Goal: Check status: Check status

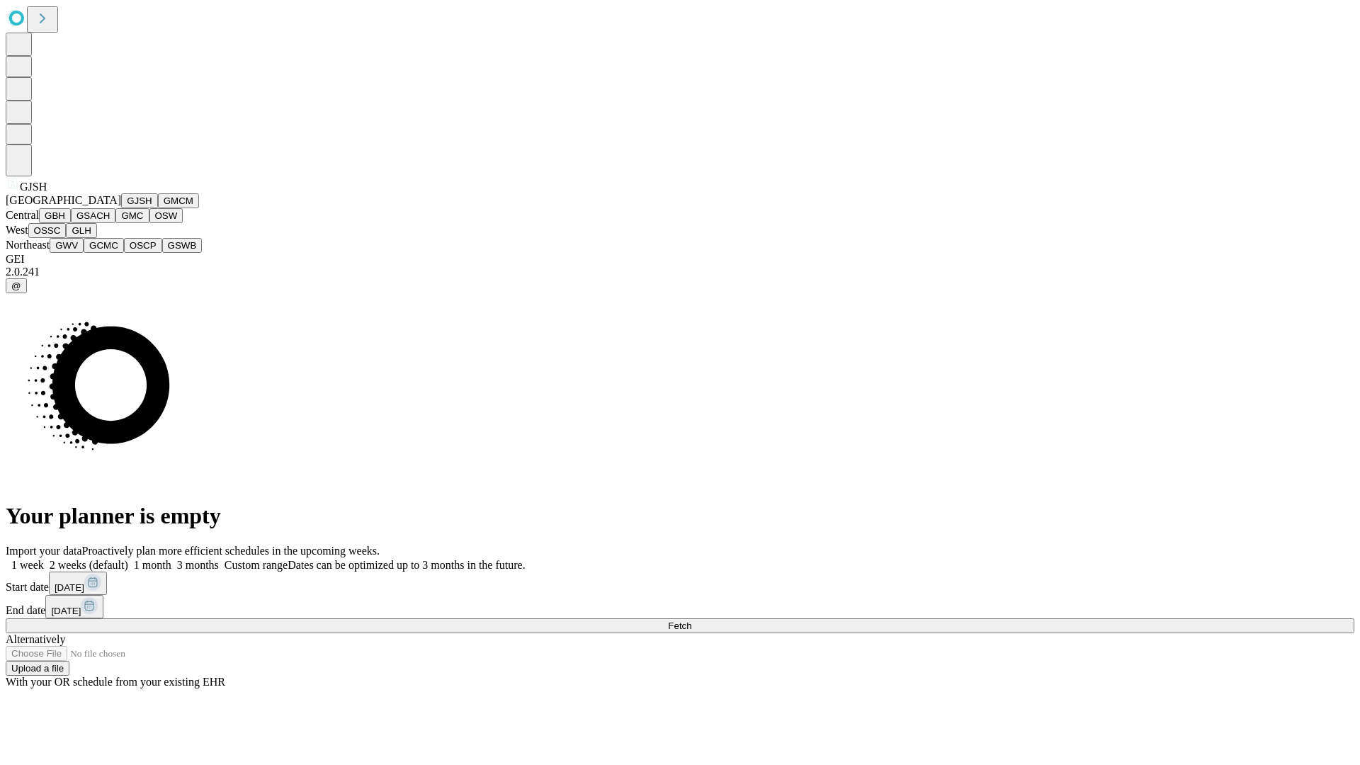
click at [121, 208] on button "GJSH" at bounding box center [139, 200] width 37 height 15
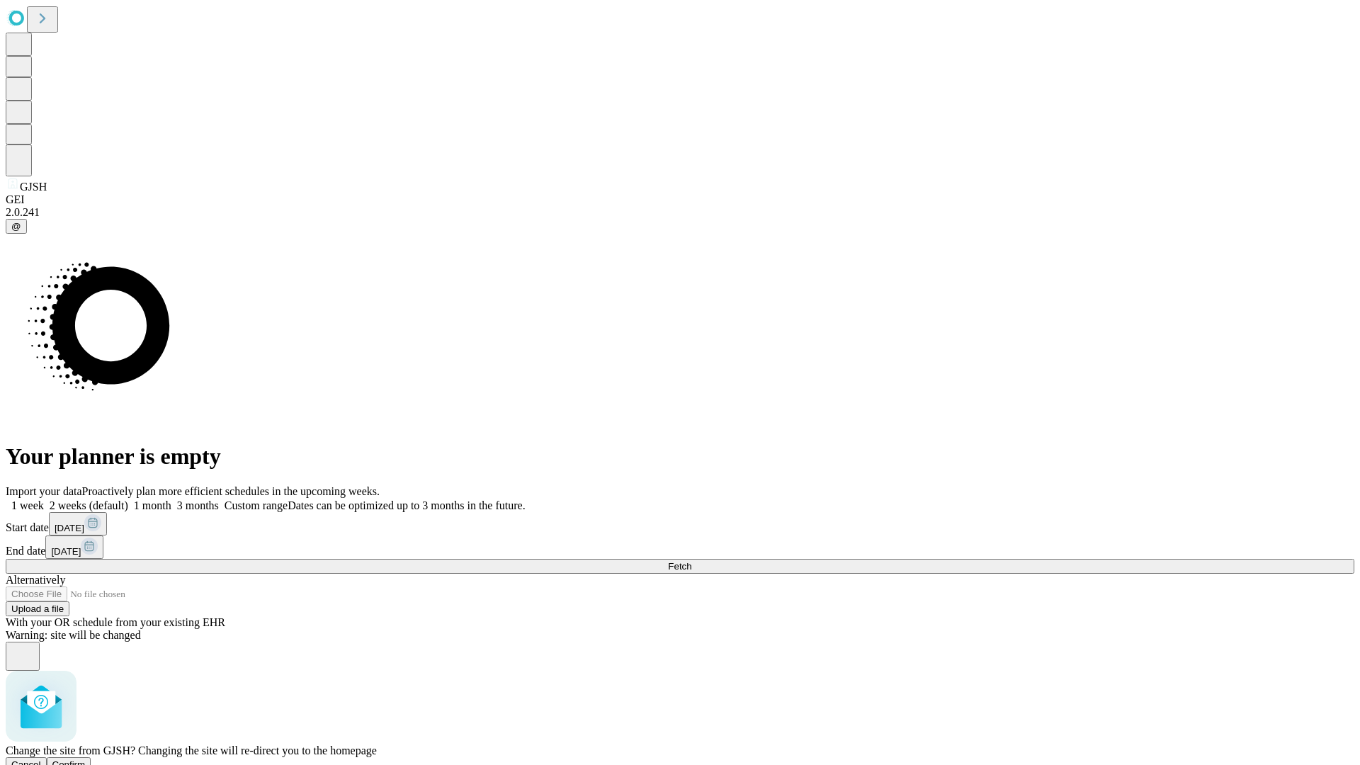
click at [86, 759] on span "Confirm" at bounding box center [68, 764] width 33 height 11
click at [128, 499] on label "2 weeks (default)" at bounding box center [86, 505] width 84 height 12
click at [691, 561] on span "Fetch" at bounding box center [679, 566] width 23 height 11
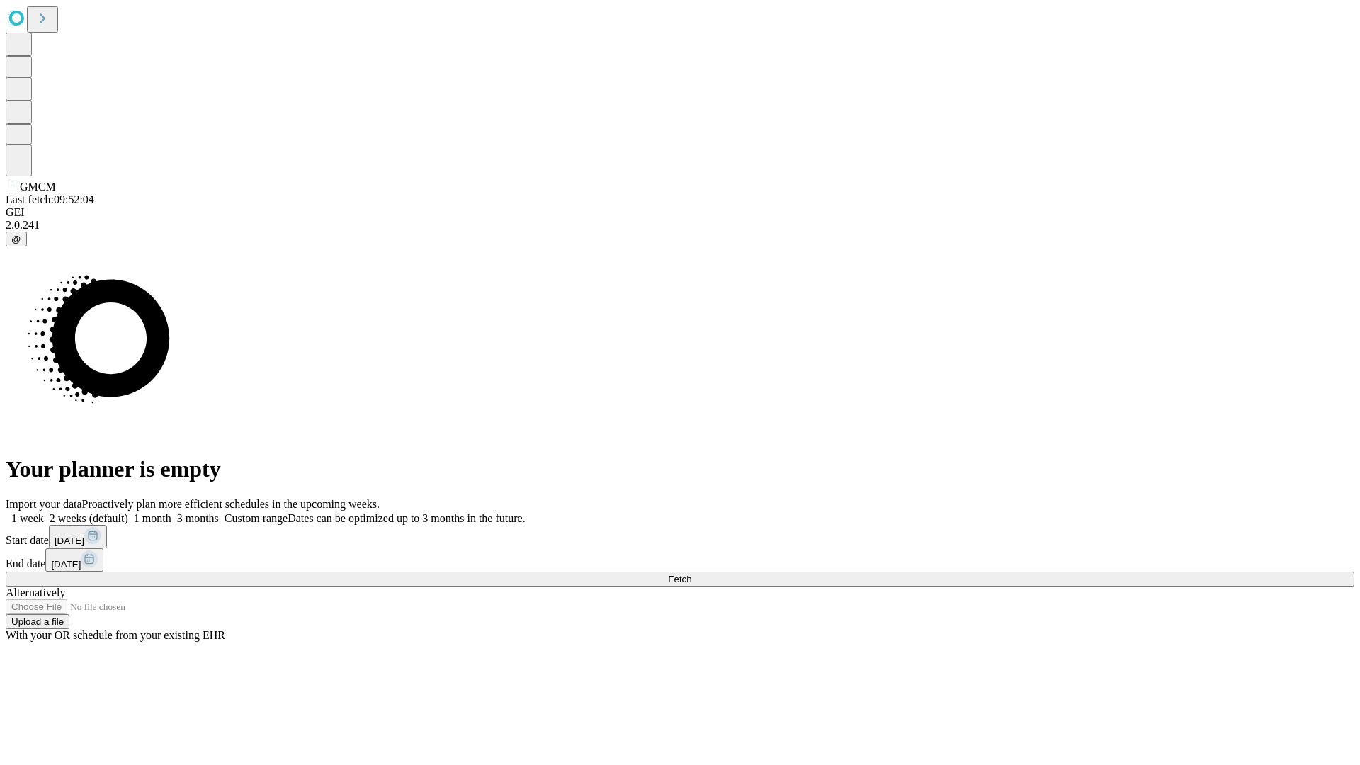
click at [128, 512] on label "2 weeks (default)" at bounding box center [86, 518] width 84 height 12
click at [691, 574] on span "Fetch" at bounding box center [679, 579] width 23 height 11
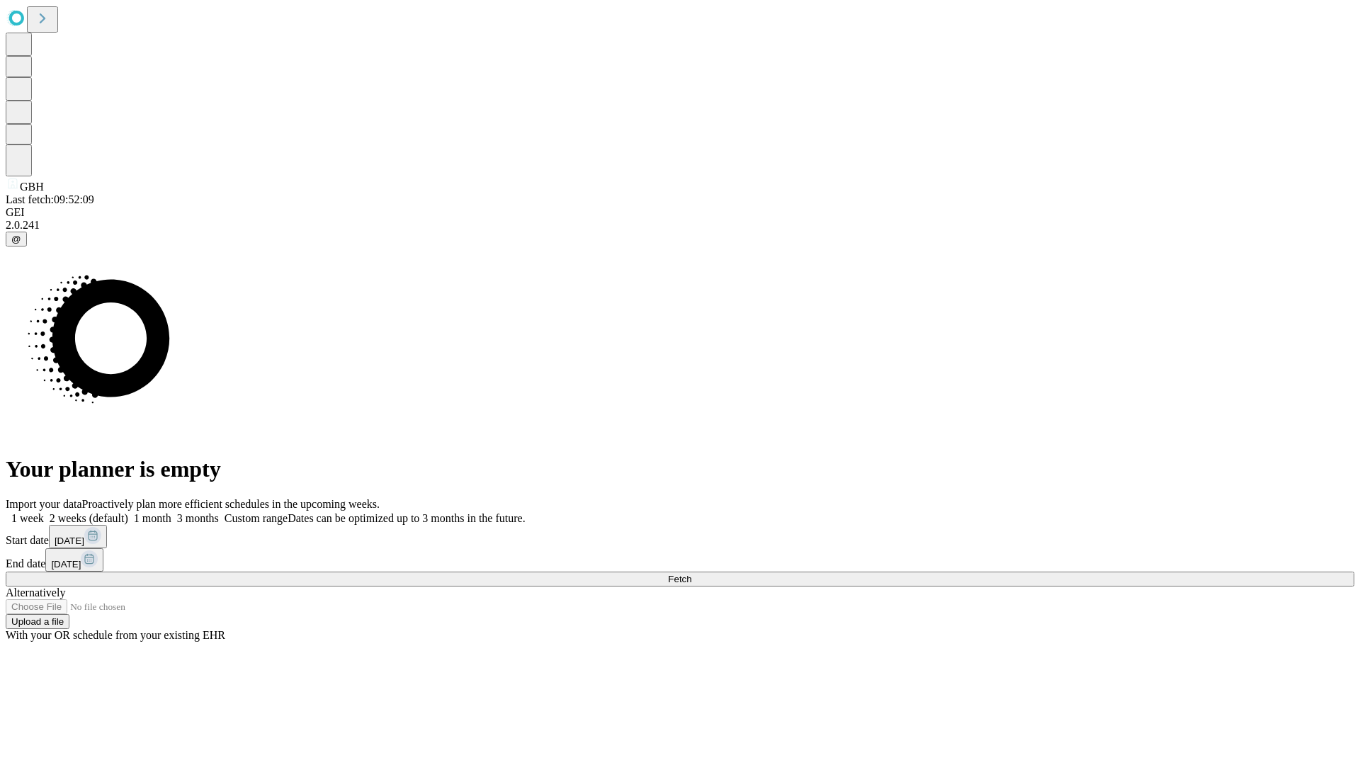
click at [128, 512] on label "2 weeks (default)" at bounding box center [86, 518] width 84 height 12
click at [691, 574] on span "Fetch" at bounding box center [679, 579] width 23 height 11
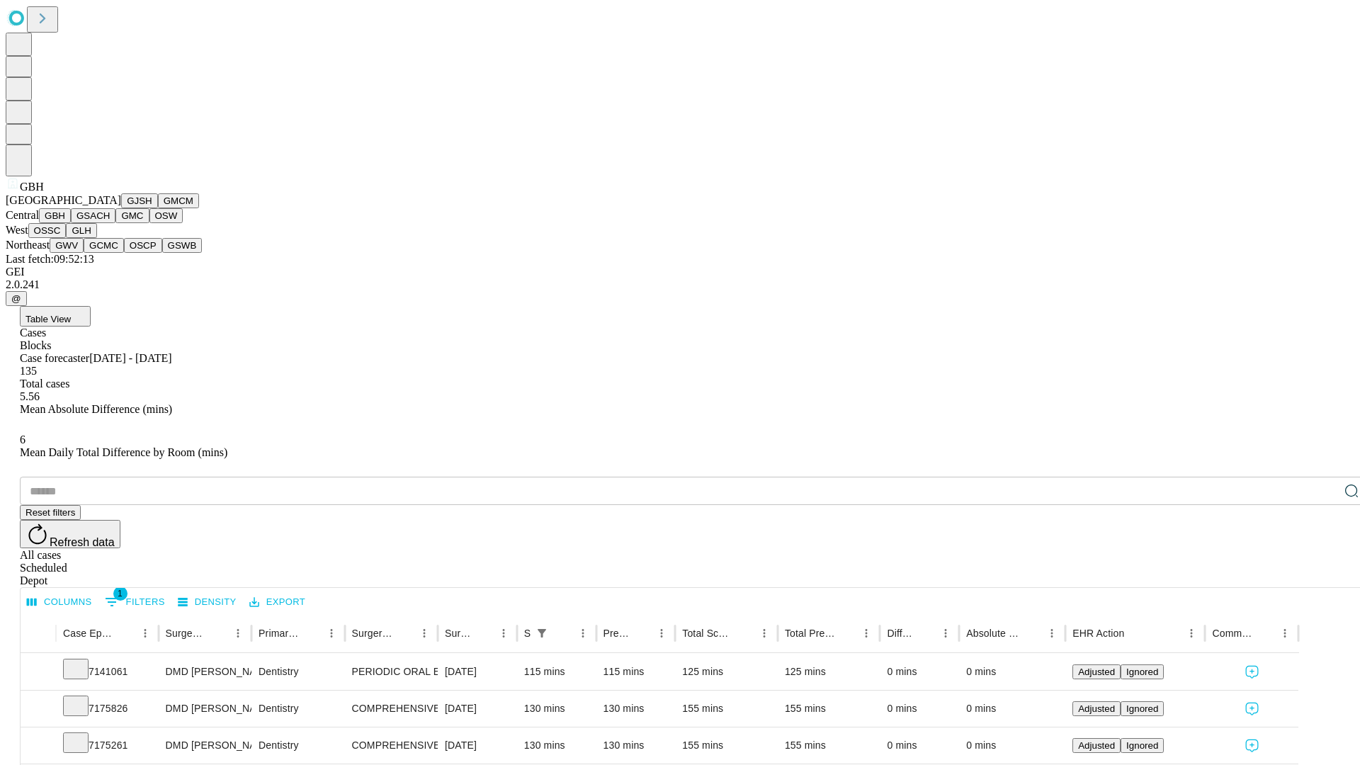
click at [110, 223] on button "GSACH" at bounding box center [93, 215] width 45 height 15
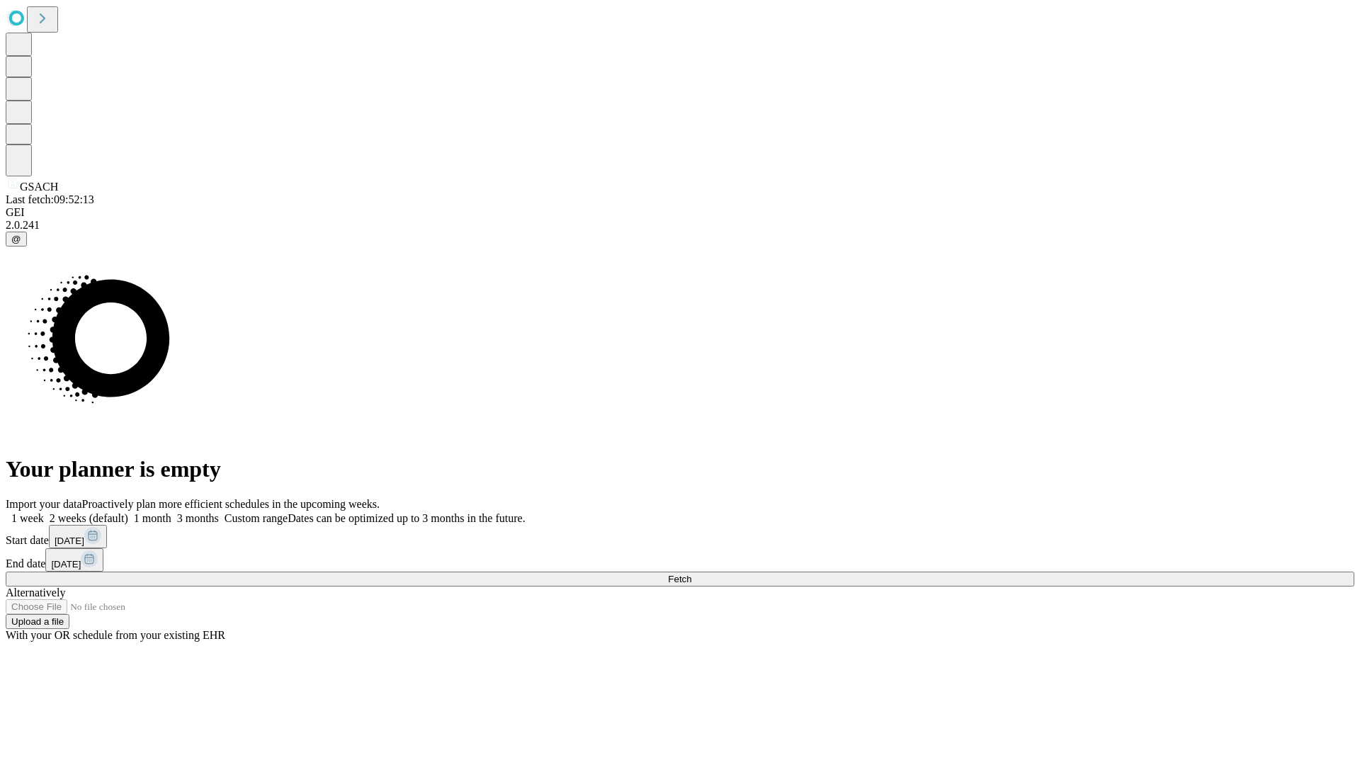
click at [128, 512] on label "2 weeks (default)" at bounding box center [86, 518] width 84 height 12
click at [691, 574] on span "Fetch" at bounding box center [679, 579] width 23 height 11
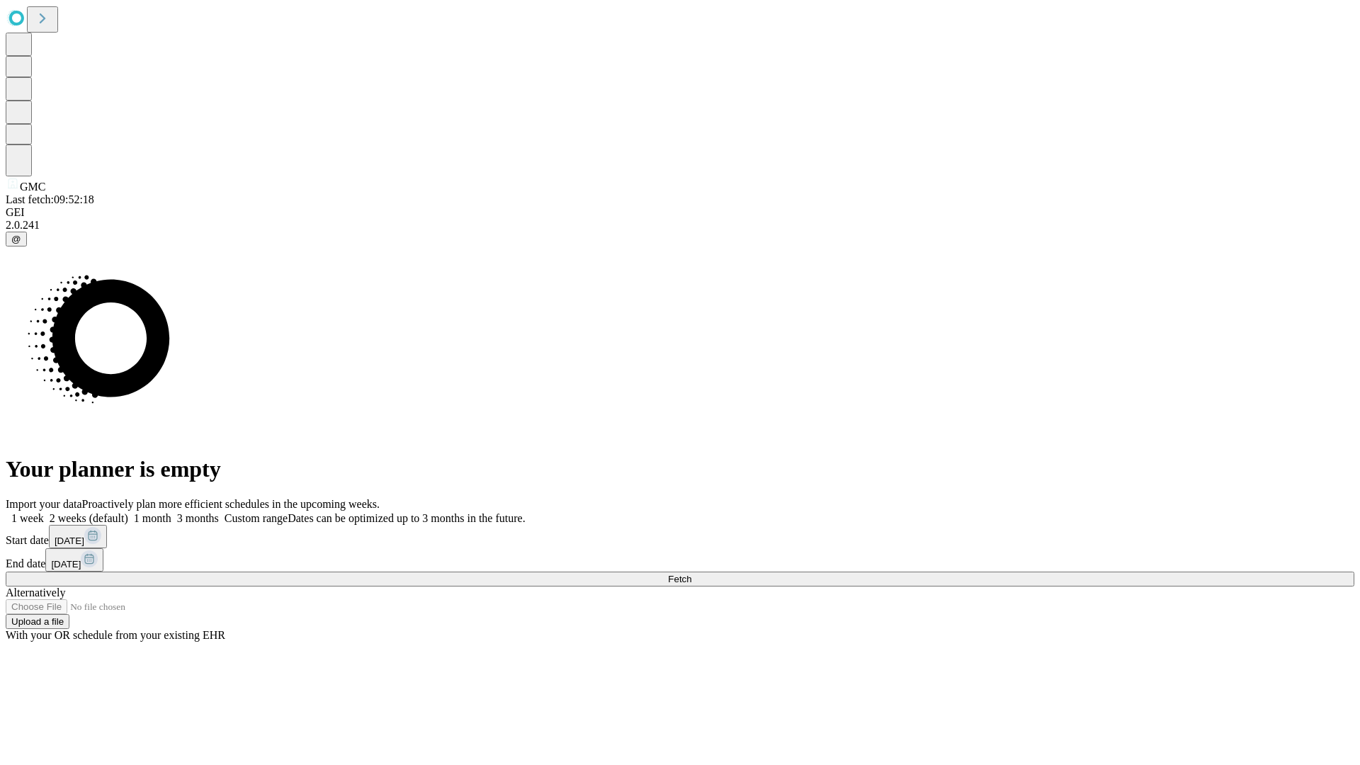
click at [128, 512] on label "2 weeks (default)" at bounding box center [86, 518] width 84 height 12
click at [691, 574] on span "Fetch" at bounding box center [679, 579] width 23 height 11
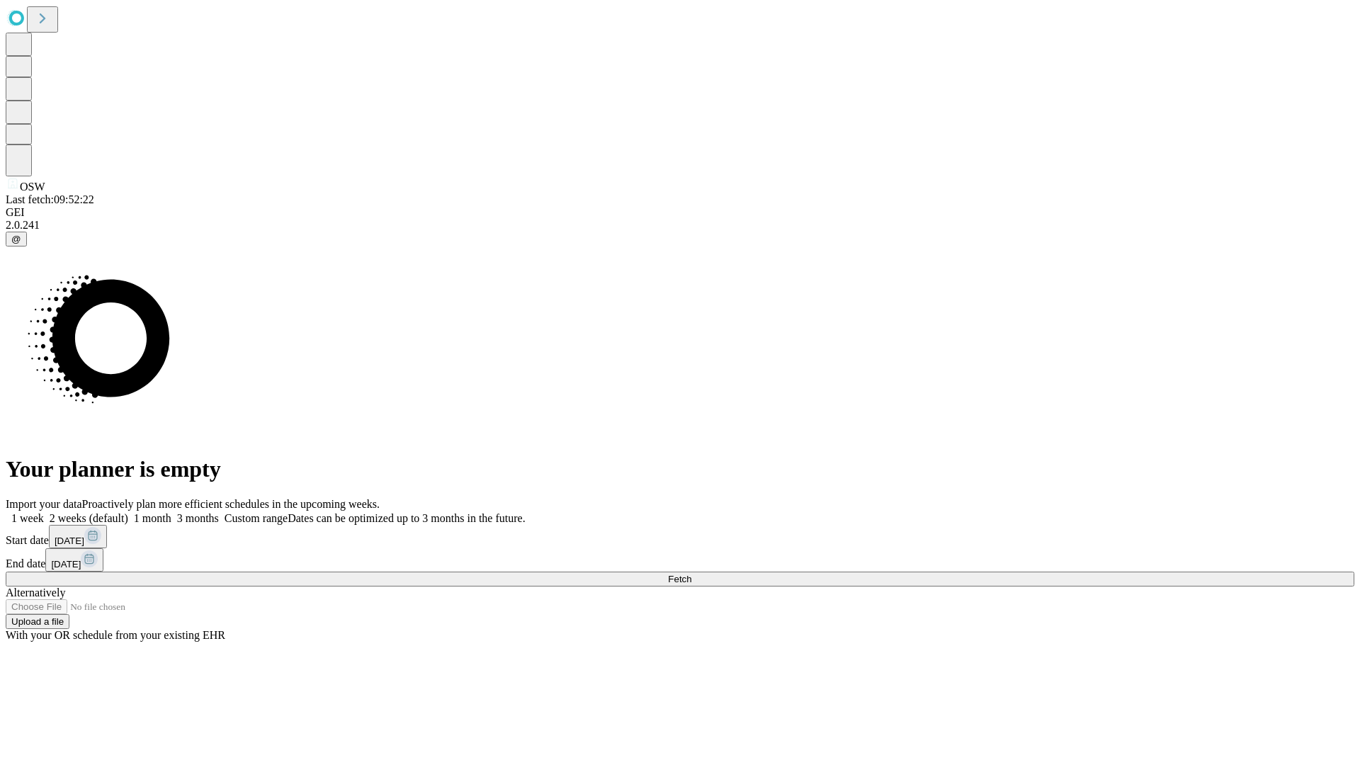
click at [128, 512] on label "2 weeks (default)" at bounding box center [86, 518] width 84 height 12
click at [691, 574] on span "Fetch" at bounding box center [679, 579] width 23 height 11
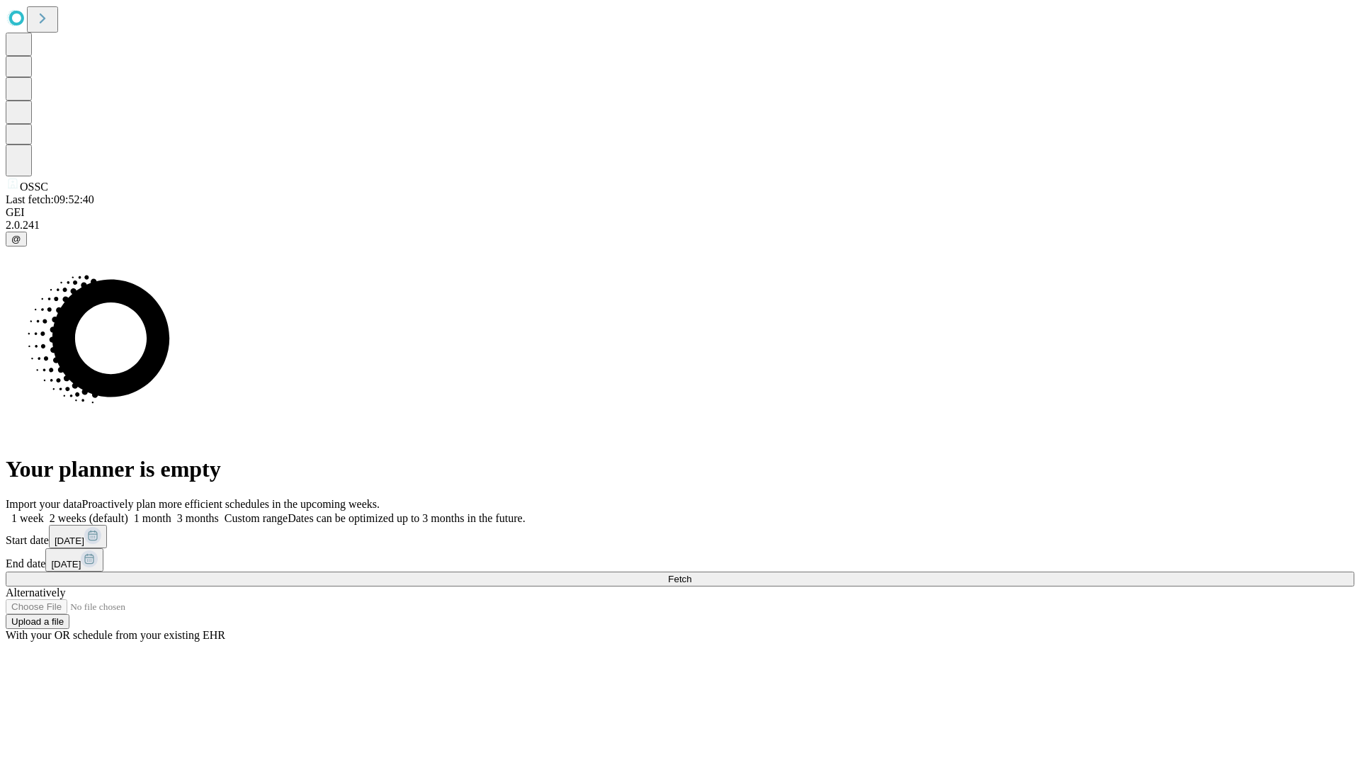
click at [128, 512] on label "2 weeks (default)" at bounding box center [86, 518] width 84 height 12
click at [691, 574] on span "Fetch" at bounding box center [679, 579] width 23 height 11
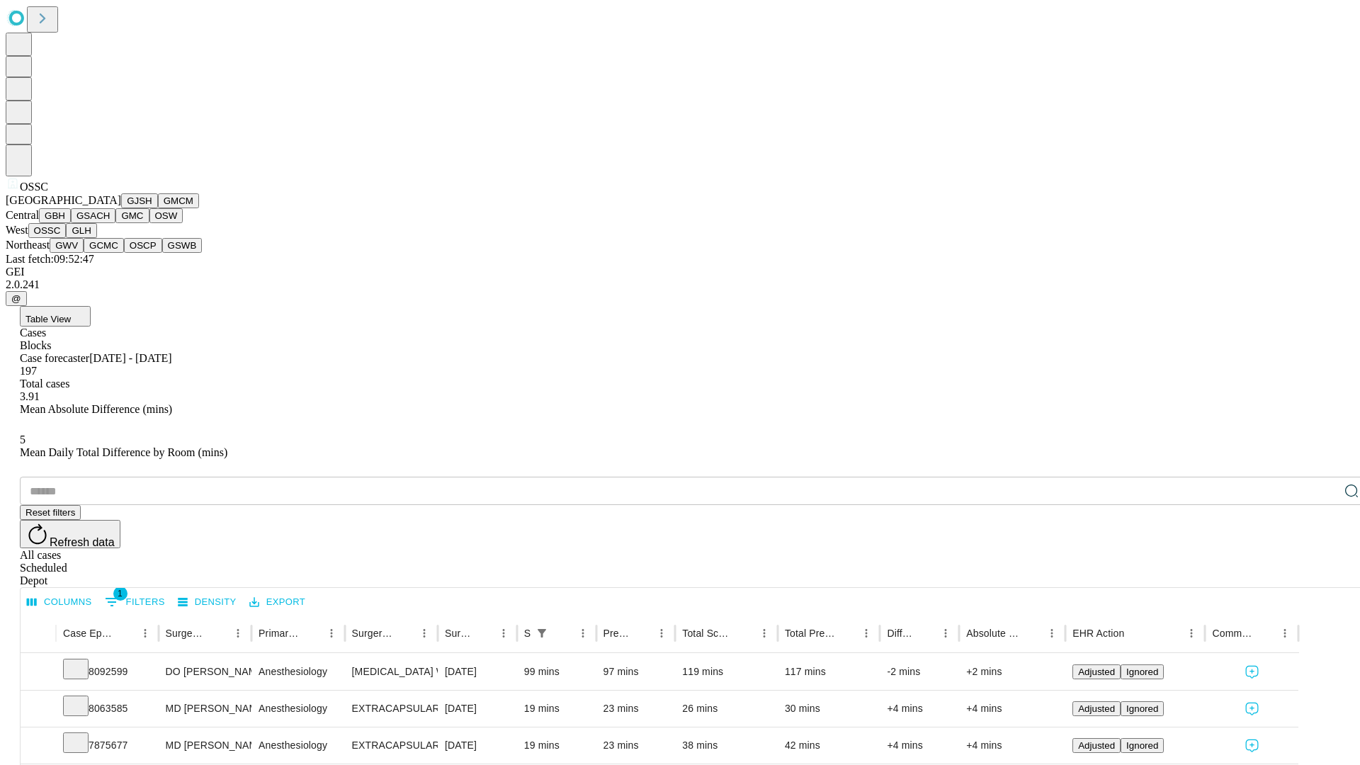
click at [96, 238] on button "GLH" at bounding box center [81, 230] width 30 height 15
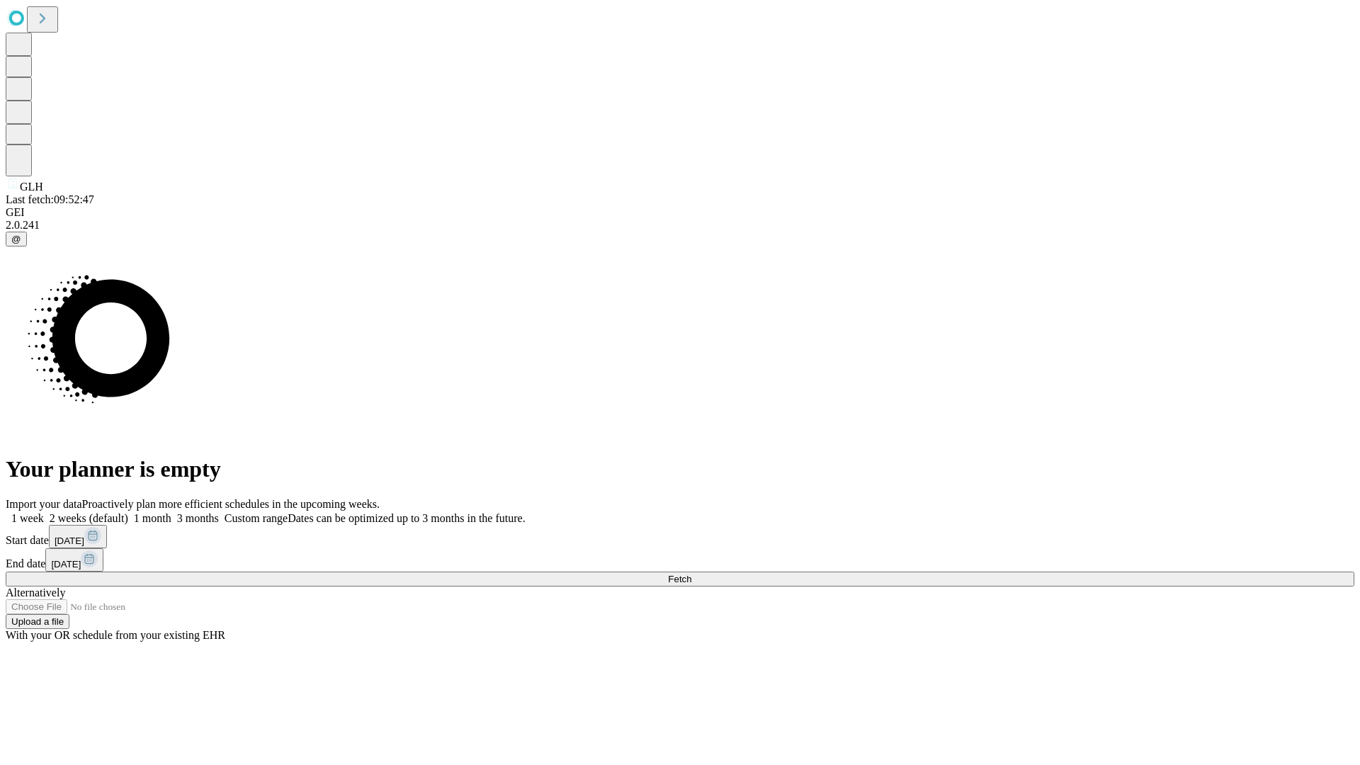
click at [691, 574] on span "Fetch" at bounding box center [679, 579] width 23 height 11
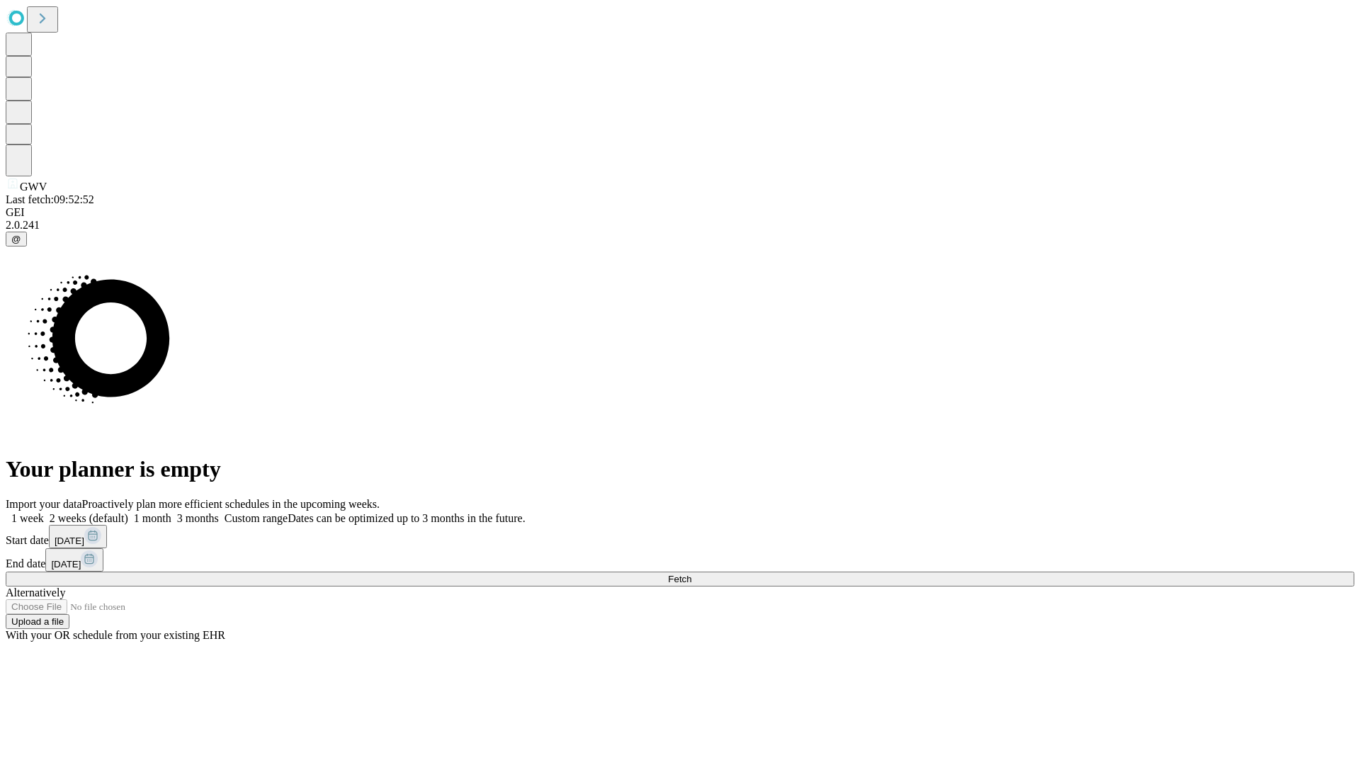
click at [128, 512] on label "2 weeks (default)" at bounding box center [86, 518] width 84 height 12
click at [691, 574] on span "Fetch" at bounding box center [679, 579] width 23 height 11
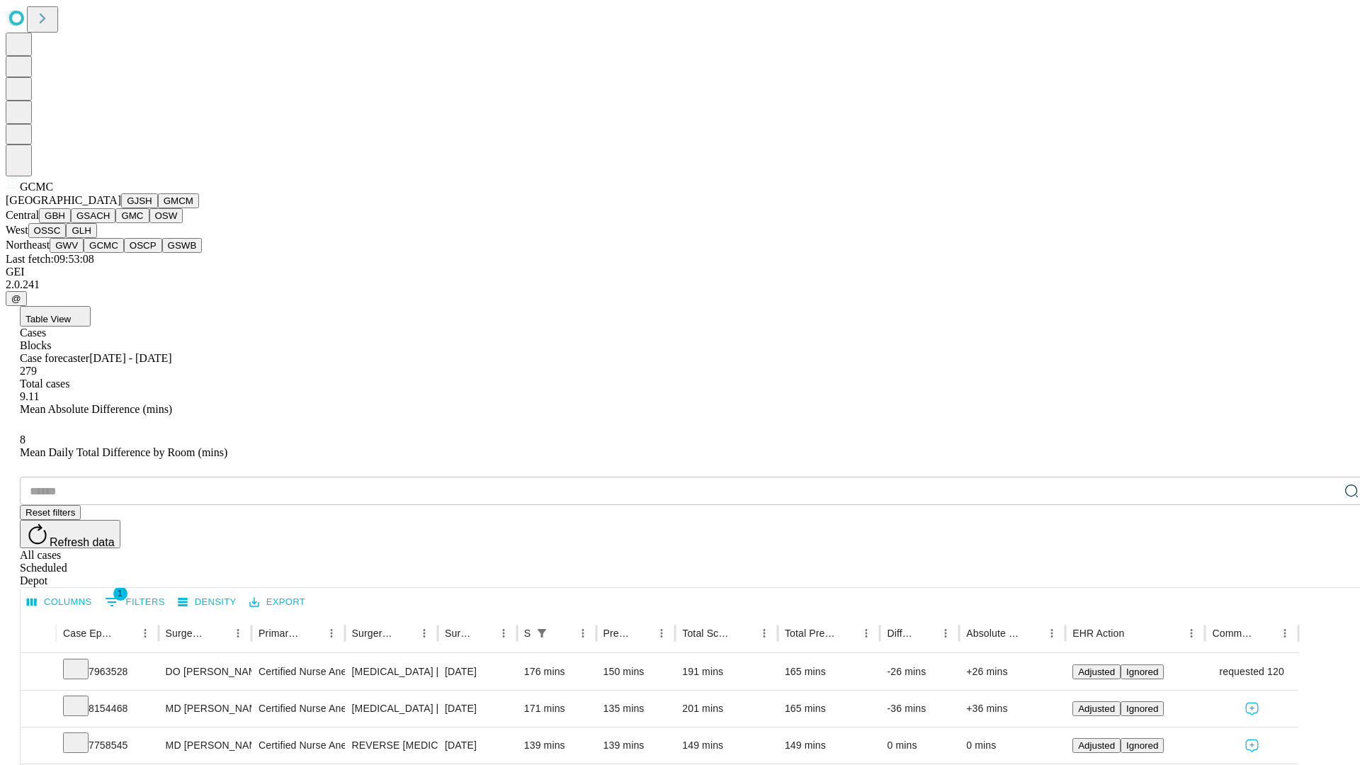
click at [124, 253] on button "OSCP" at bounding box center [143, 245] width 38 height 15
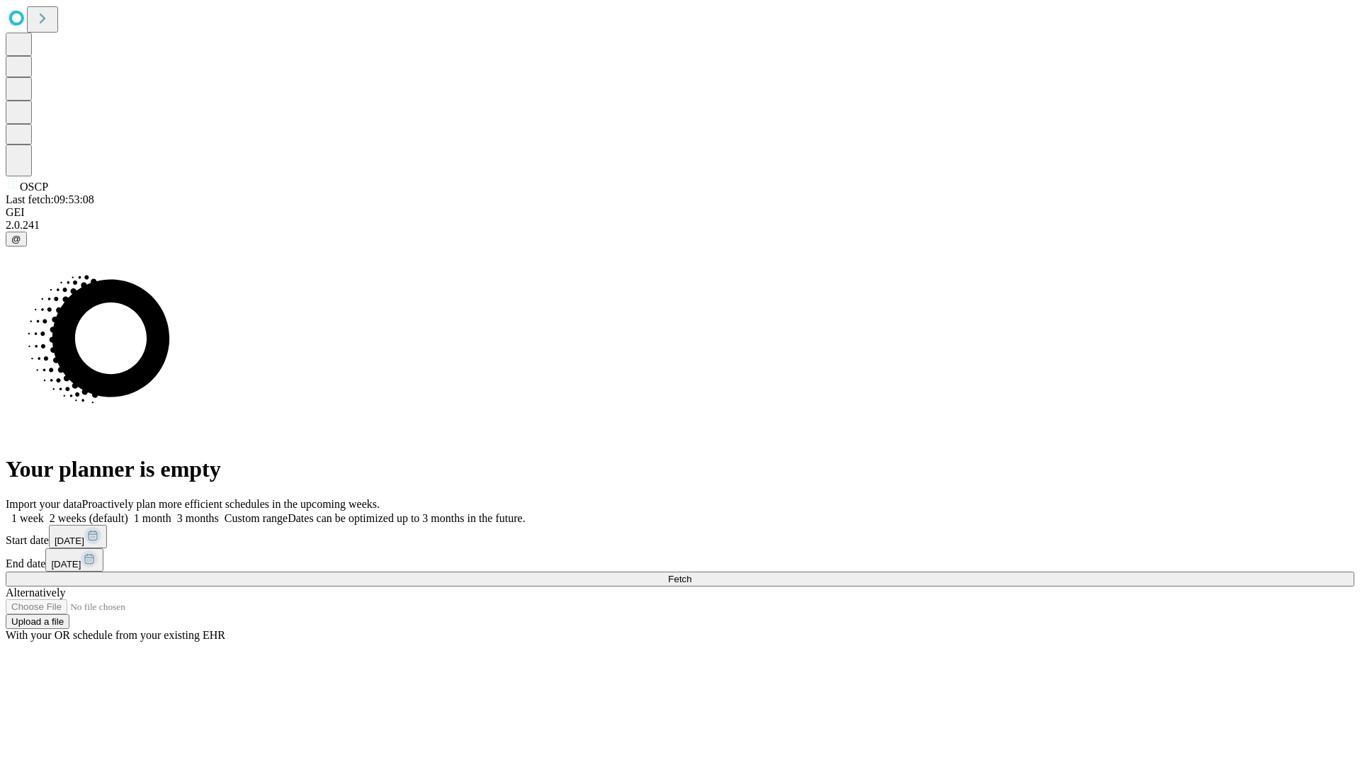
click at [128, 512] on label "2 weeks (default)" at bounding box center [86, 518] width 84 height 12
click at [691, 574] on span "Fetch" at bounding box center [679, 579] width 23 height 11
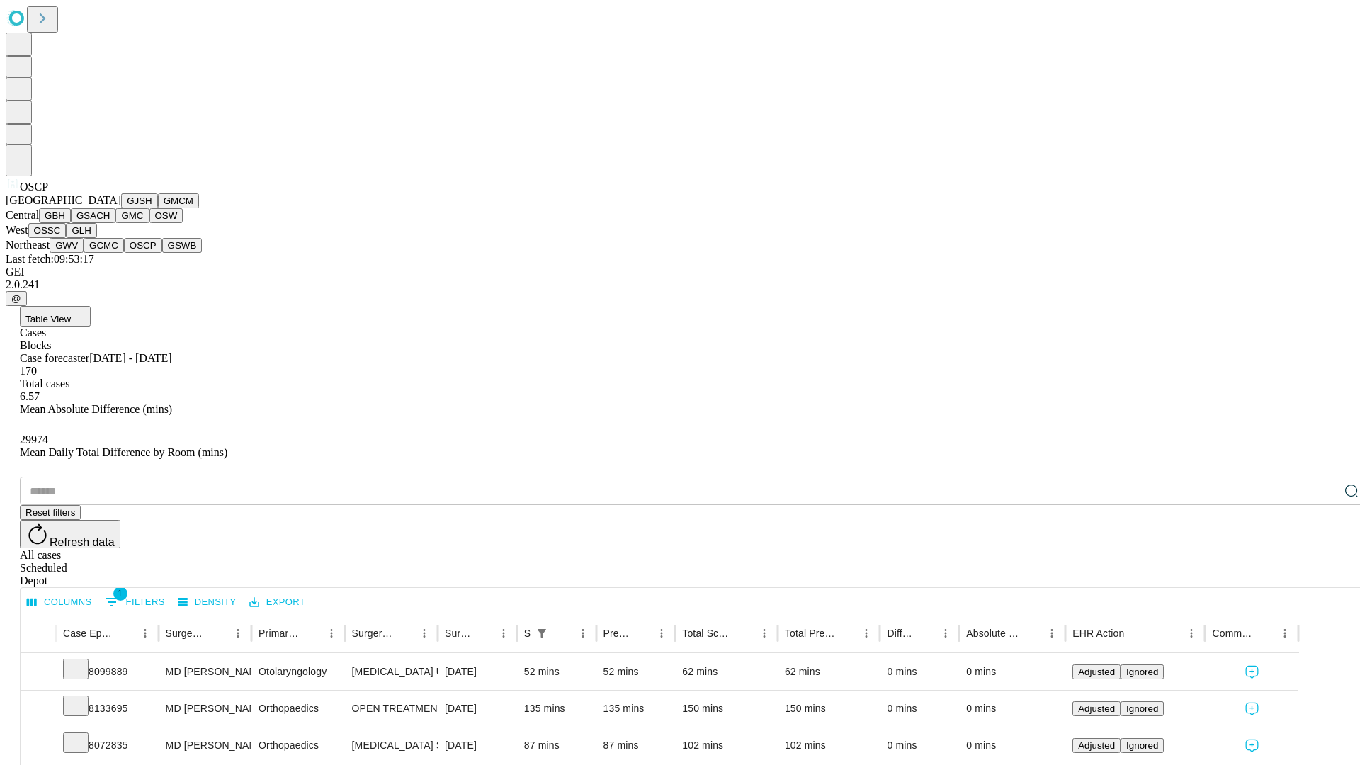
click at [162, 253] on button "GSWB" at bounding box center [182, 245] width 40 height 15
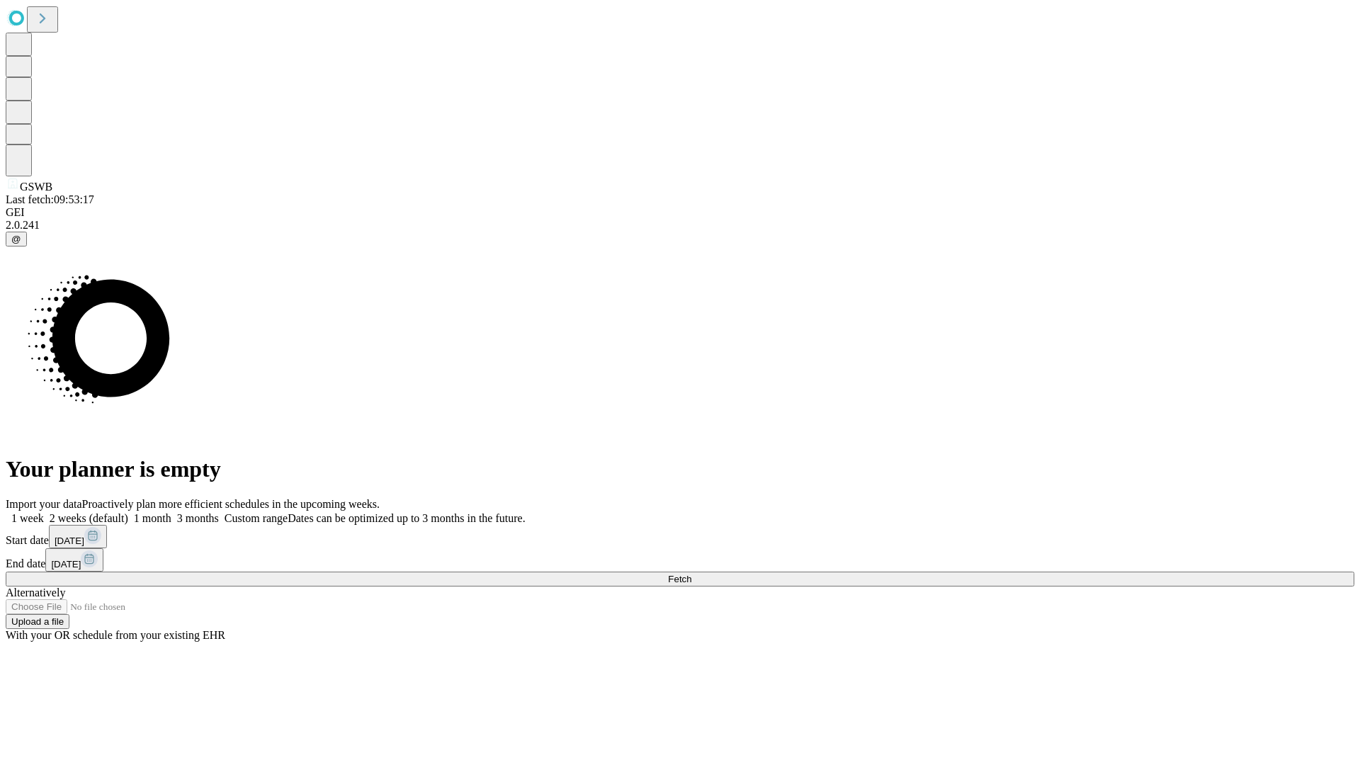
click at [128, 512] on label "2 weeks (default)" at bounding box center [86, 518] width 84 height 12
click at [691, 574] on span "Fetch" at bounding box center [679, 579] width 23 height 11
